Goal: Register for event/course

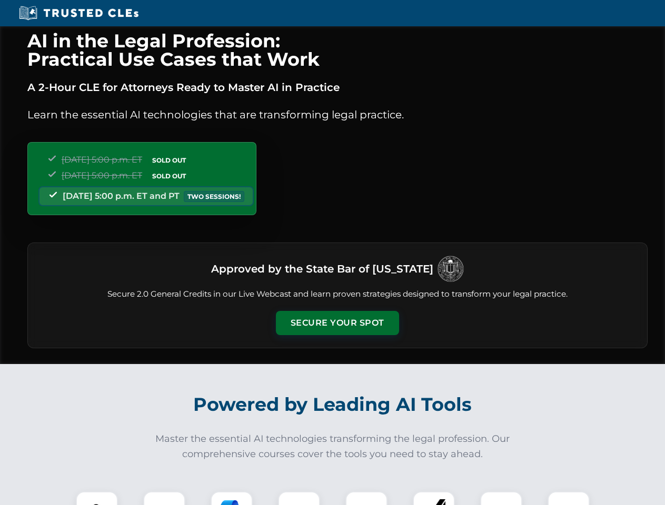
click at [337, 323] on button "Secure Your Spot" at bounding box center [337, 323] width 123 height 24
click at [97, 498] on img at bounding box center [97, 512] width 31 height 31
click at [164, 498] on div at bounding box center [164, 513] width 42 height 42
